Goal: Task Accomplishment & Management: Manage account settings

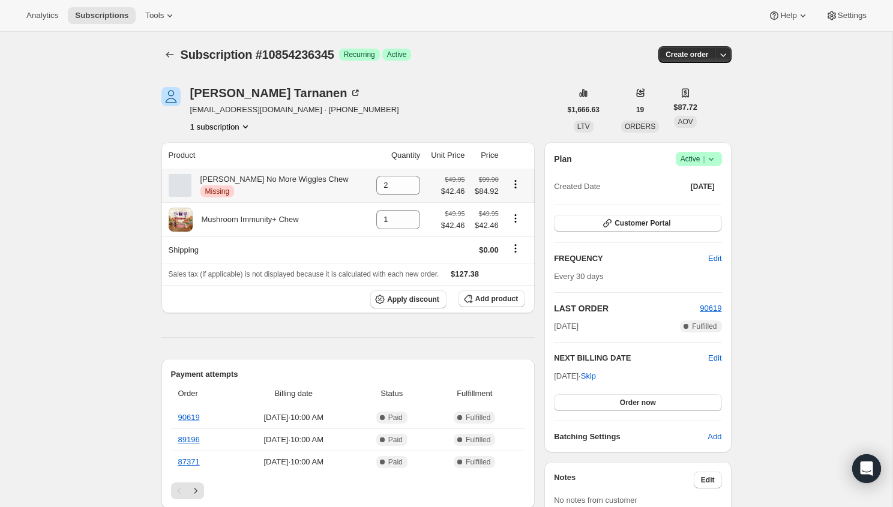
click at [185, 187] on div at bounding box center [180, 185] width 23 height 23
click at [229, 183] on div "[PERSON_NAME] No More Wiggles Chew Critical Missing" at bounding box center [269, 185] width 157 height 24
click at [260, 242] on th "Shipping" at bounding box center [265, 249] width 208 height 26
click at [515, 184] on icon "Product actions" at bounding box center [516, 184] width 12 height 12
click at [506, 115] on div "[PERSON_NAME] [EMAIL_ADDRESS][DOMAIN_NAME] · [PHONE_NUMBER] 1 subscription" at bounding box center [360, 110] width 399 height 46
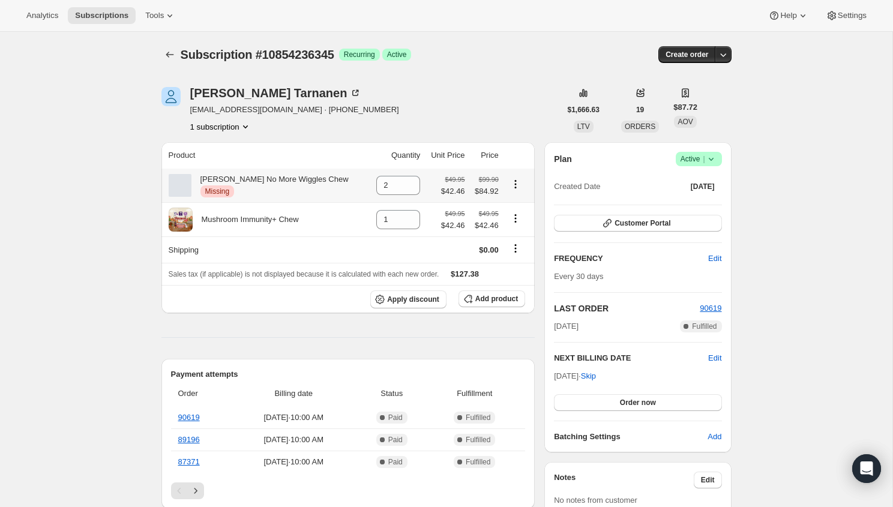
click at [514, 182] on icon "Product actions" at bounding box center [516, 184] width 12 height 12
click at [510, 202] on span "Remove" at bounding box center [512, 208] width 29 height 12
type input "0"
click at [513, 186] on icon "Product actions" at bounding box center [516, 184] width 12 height 12
click at [507, 203] on span "Remove" at bounding box center [512, 207] width 29 height 9
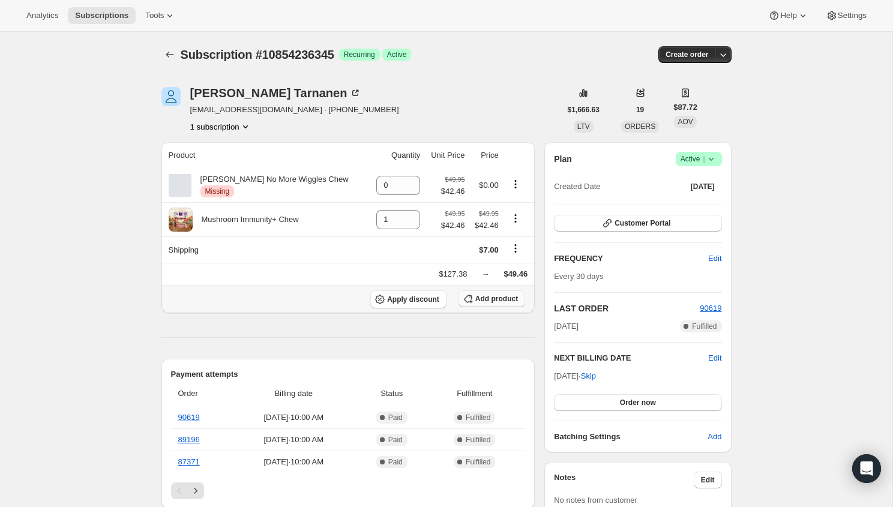
click at [472, 295] on icon "button" at bounding box center [468, 299] width 12 height 12
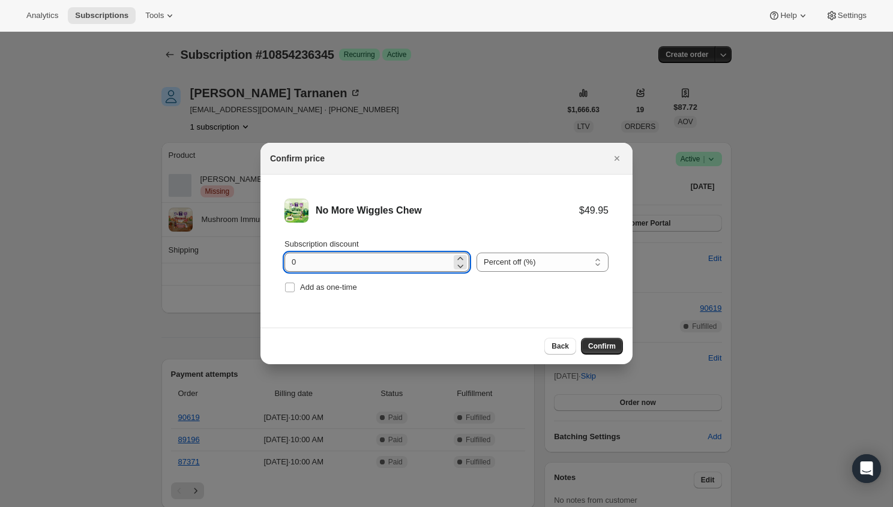
click at [435, 264] on input "0" at bounding box center [367, 262] width 167 height 19
type input "15"
click at [598, 342] on span "Confirm" at bounding box center [602, 347] width 28 height 10
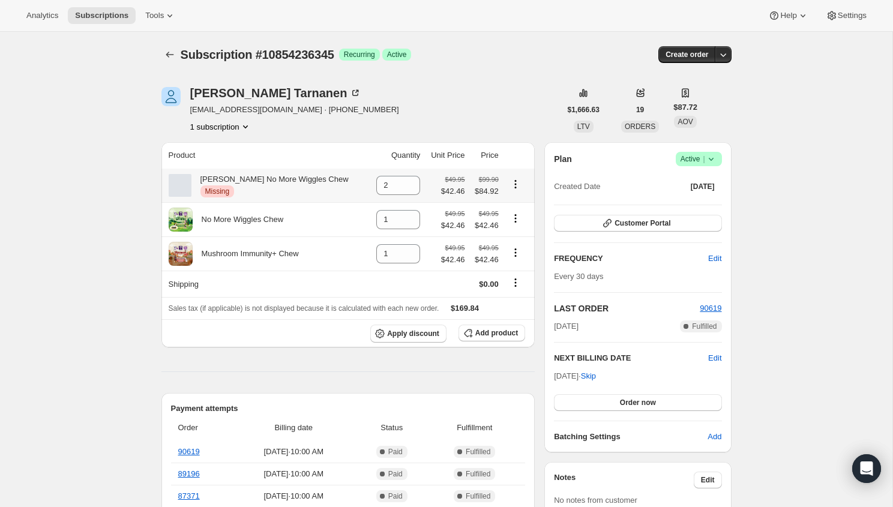
click at [514, 186] on icon "Product actions" at bounding box center [516, 184] width 12 height 12
click at [513, 208] on span "Remove" at bounding box center [512, 207] width 29 height 9
type input "0"
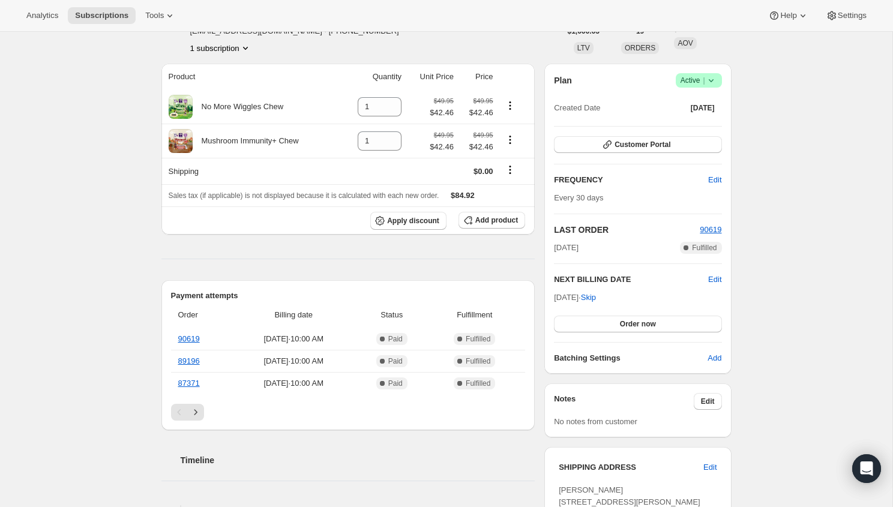
scroll to position [89, 0]
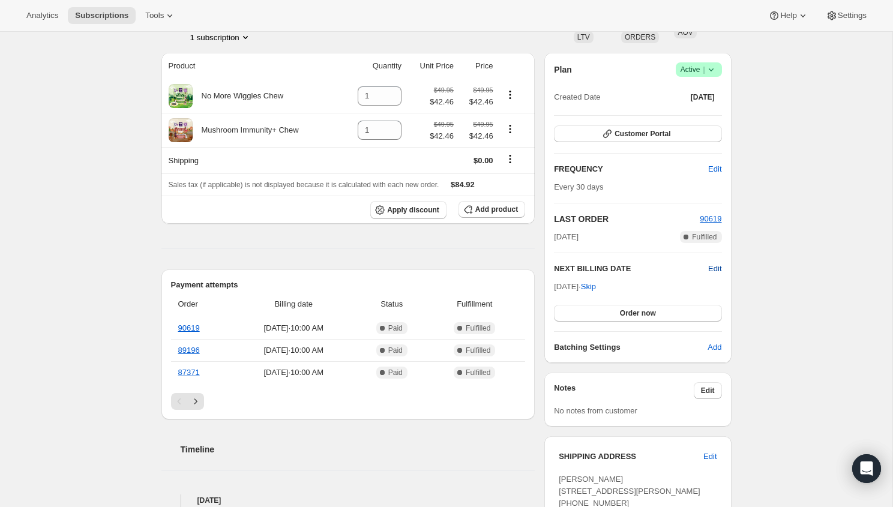
click at [712, 266] on span "Edit" at bounding box center [714, 269] width 13 height 12
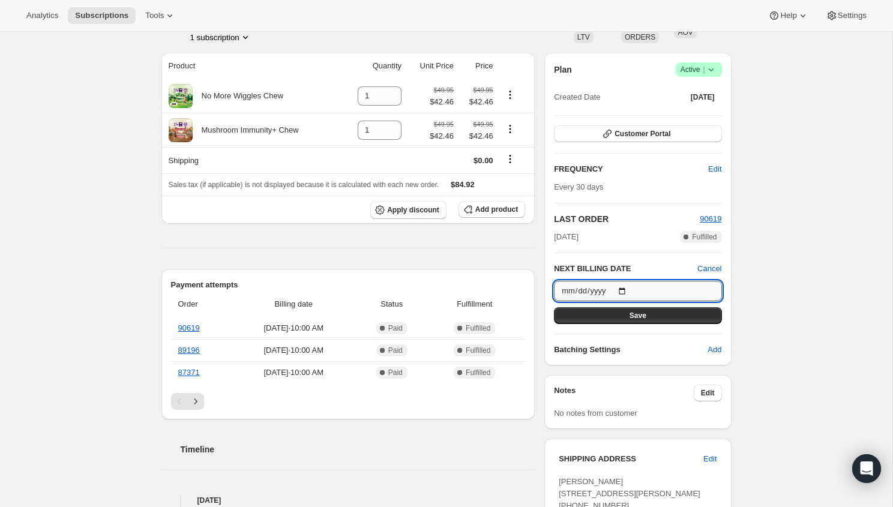
click at [589, 285] on input "[DATE]" at bounding box center [637, 291] width 167 height 20
click at [573, 290] on input "[DATE]" at bounding box center [637, 291] width 167 height 20
click at [580, 290] on input "[DATE]" at bounding box center [637, 291] width 167 height 20
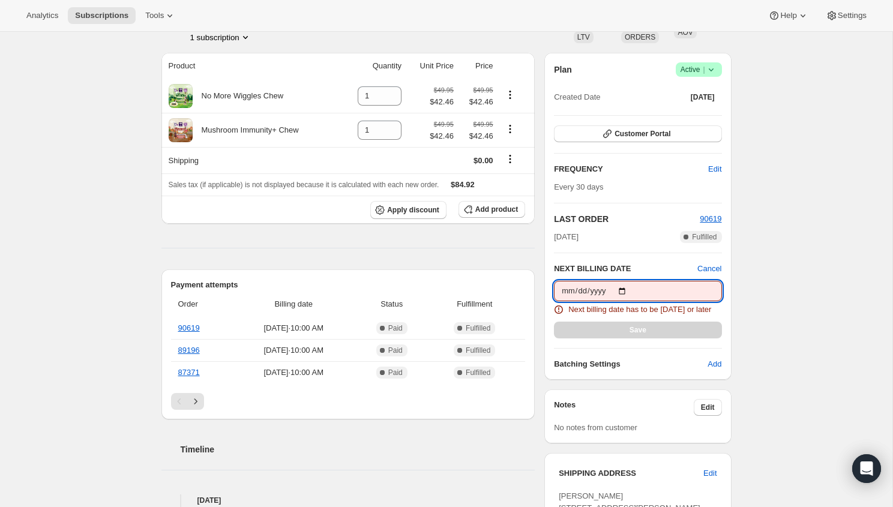
type input "[DATE]"
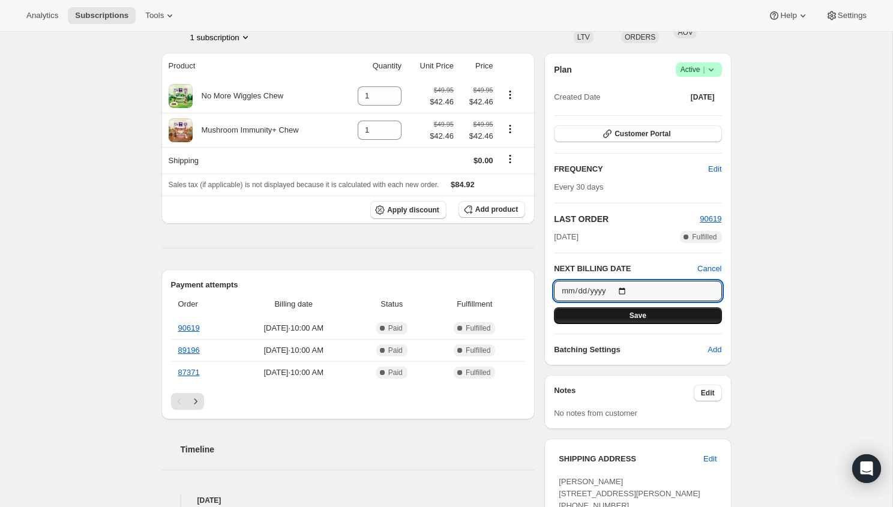
click at [638, 318] on span "Save" at bounding box center [638, 316] width 17 height 10
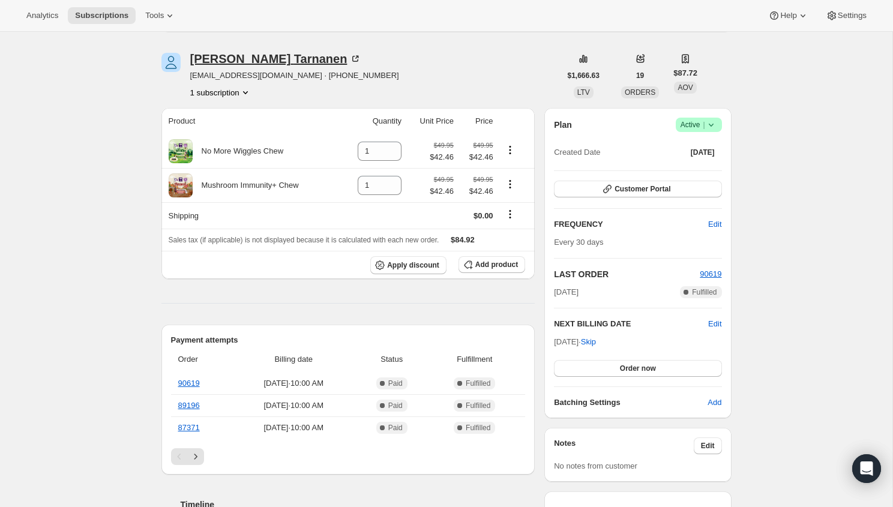
click at [239, 61] on div "[PERSON_NAME]" at bounding box center [276, 59] width 172 height 12
drag, startPoint x: 302, startPoint y: 54, endPoint x: 185, endPoint y: 53, distance: 117.0
click at [185, 53] on div "[PERSON_NAME] [EMAIL_ADDRESS][DOMAIN_NAME] · [PHONE_NUMBER] 1 subscription" at bounding box center [360, 76] width 399 height 46
copy div "[PERSON_NAME]"
click at [388, 59] on div "[PERSON_NAME] [EMAIL_ADDRESS][DOMAIN_NAME] · [PHONE_NUMBER] 1 subscription" at bounding box center [360, 76] width 399 height 46
